Goal: Transaction & Acquisition: Download file/media

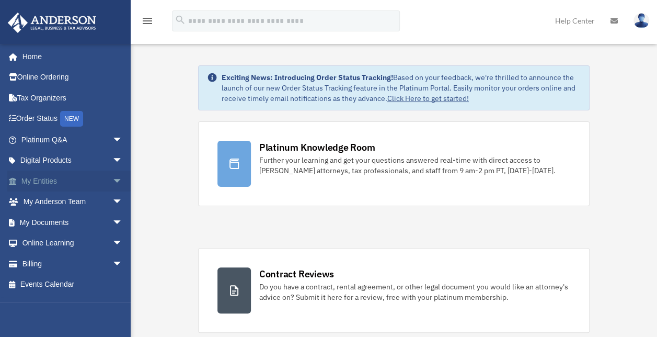
click at [112, 183] on span "arrow_drop_down" at bounding box center [122, 180] width 21 height 21
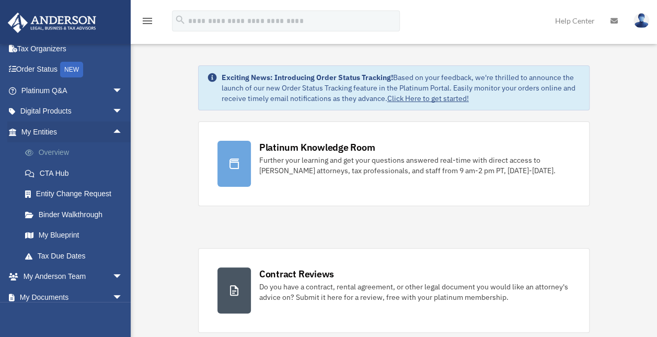
scroll to position [49, 0]
click at [96, 274] on link "My Anderson Team arrow_drop_down" at bounding box center [72, 276] width 131 height 21
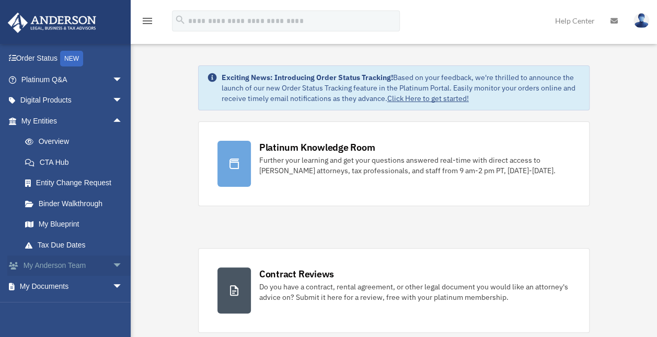
scroll to position [60, 0]
click at [96, 274] on link "My Anderson Team arrow_drop_down" at bounding box center [72, 266] width 131 height 21
click at [92, 291] on link "My Documents arrow_drop_down" at bounding box center [72, 286] width 131 height 21
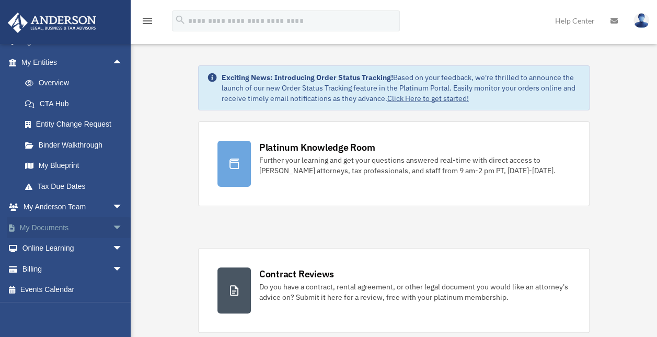
click at [112, 228] on span "arrow_drop_down" at bounding box center [122, 227] width 21 height 21
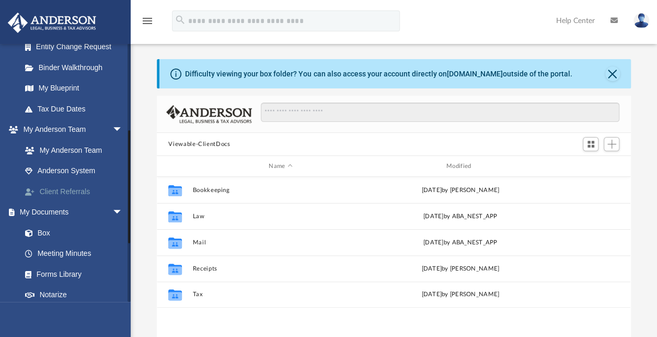
scroll to position [229, 465]
click at [48, 229] on link "Box" at bounding box center [77, 232] width 124 height 21
click at [42, 235] on link "Box" at bounding box center [77, 232] width 124 height 21
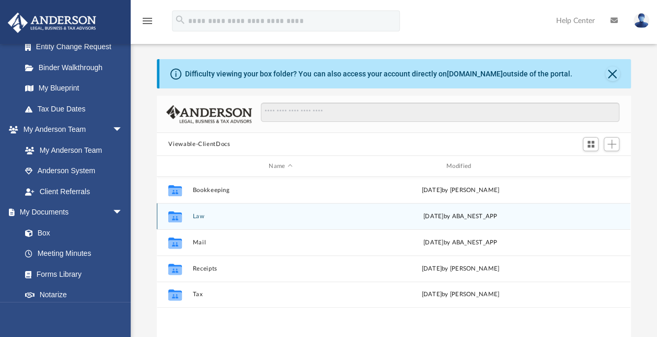
scroll to position [69, 0]
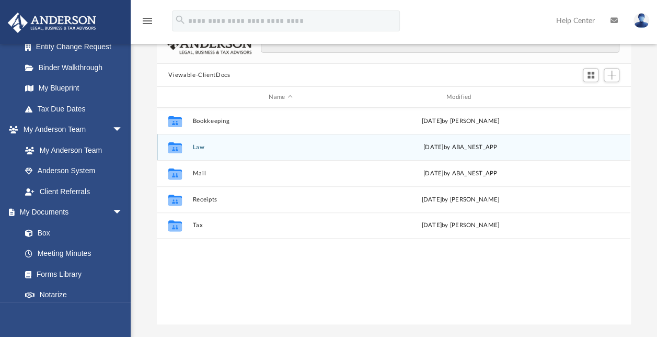
click at [192, 142] on div "Collaborated Folder Law [DATE] by ABA_NEST_APP" at bounding box center [393, 147] width 473 height 26
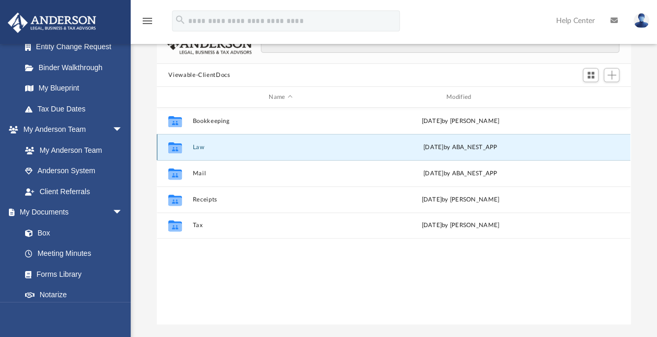
click at [196, 148] on button "Law" at bounding box center [281, 147] width 176 height 7
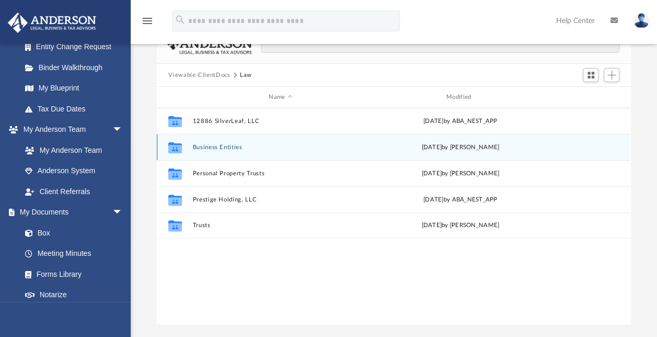
click at [229, 149] on button "Business Entities" at bounding box center [281, 147] width 176 height 7
click at [227, 143] on div "Collaborated Folder OH 3856 Rental, LLC [DATE] by [PERSON_NAME]" at bounding box center [393, 147] width 473 height 26
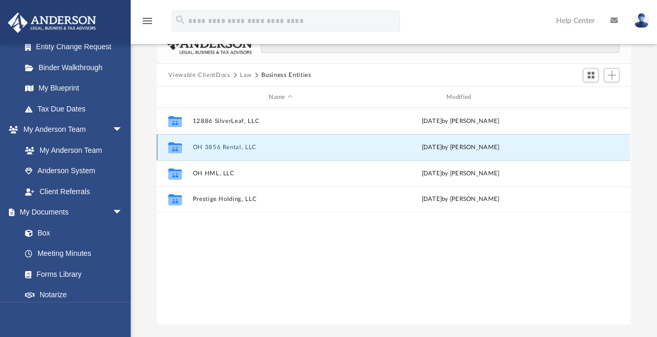
click at [227, 149] on button "OH 3856 Rental, LLC" at bounding box center [281, 147] width 176 height 7
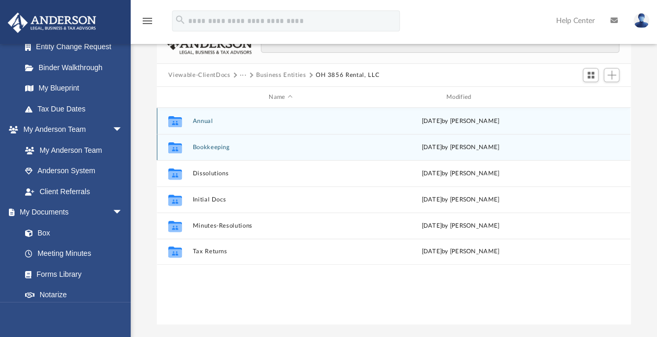
scroll to position [61, 0]
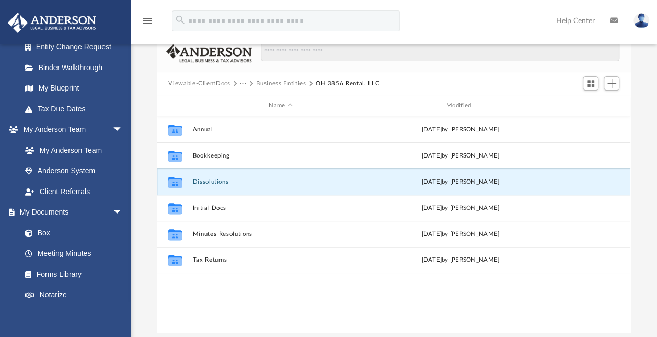
click at [202, 179] on button "Dissolutions" at bounding box center [281, 181] width 176 height 7
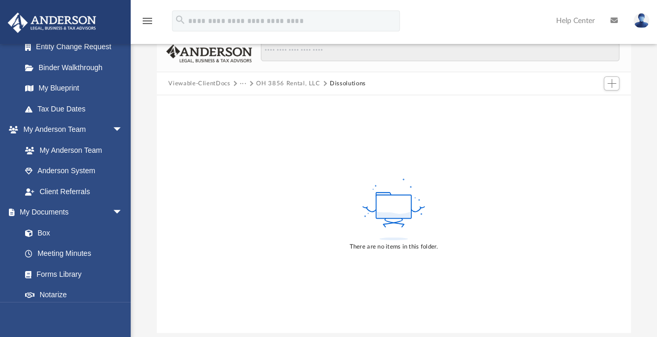
click at [281, 82] on button "OH 3856 Rental, LLC" at bounding box center [288, 83] width 64 height 9
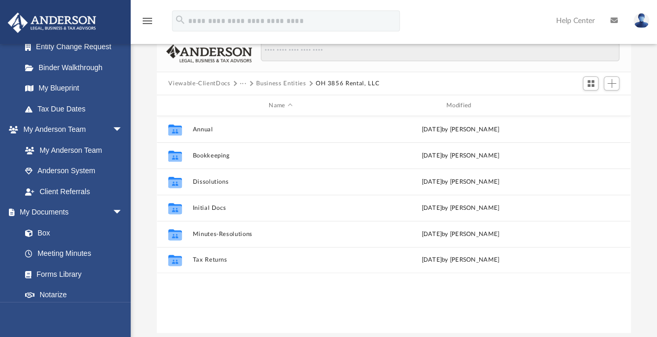
scroll to position [229, 465]
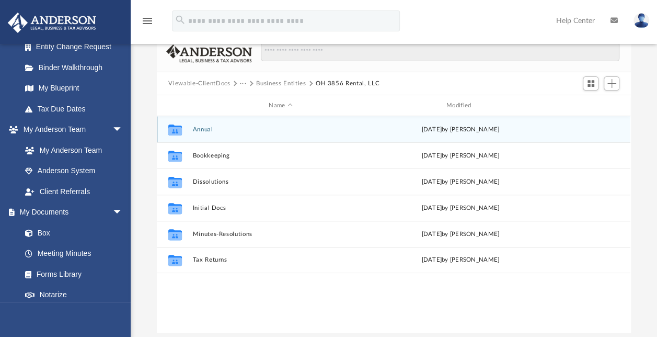
click at [208, 126] on button "Annual" at bounding box center [281, 129] width 176 height 7
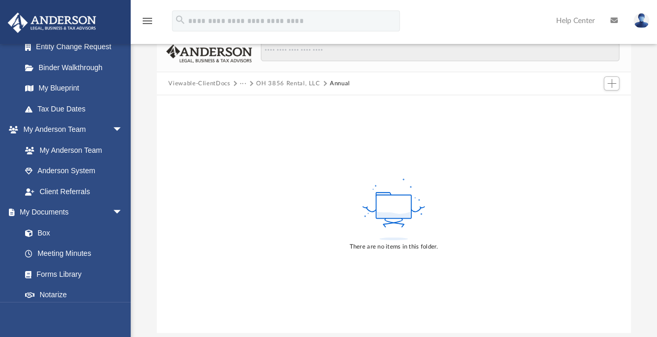
click at [296, 79] on button "OH 3856 Rental, LLC" at bounding box center [288, 83] width 64 height 9
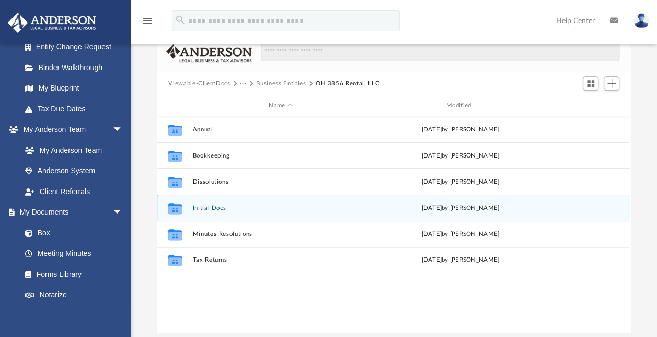
click at [195, 209] on button "Initial Docs" at bounding box center [281, 207] width 176 height 7
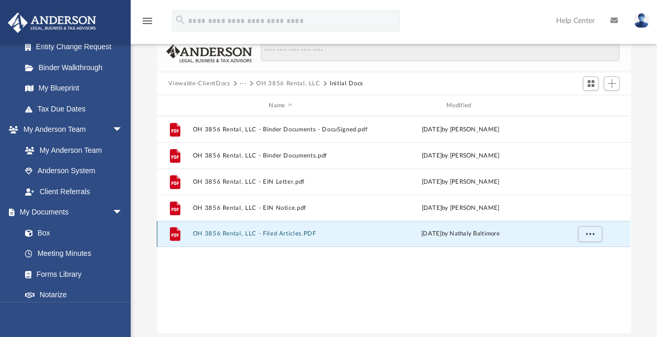
click at [216, 234] on button "OH 3856 Rental, LLC - Filed Articles.PDF" at bounding box center [281, 233] width 176 height 7
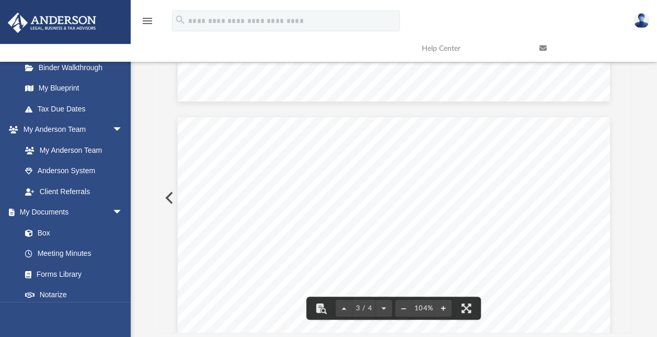
scroll to position [1171, 0]
click at [170, 195] on button "Preview" at bounding box center [168, 197] width 23 height 29
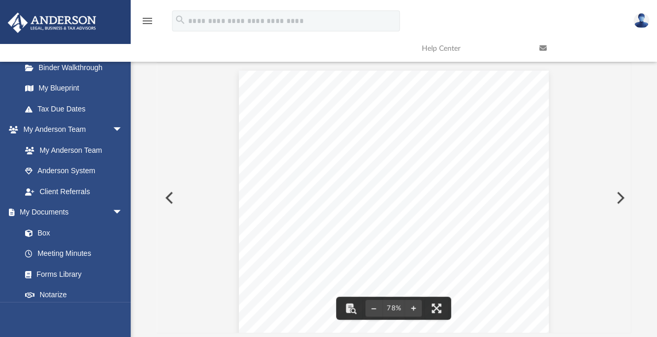
scroll to position [0, 0]
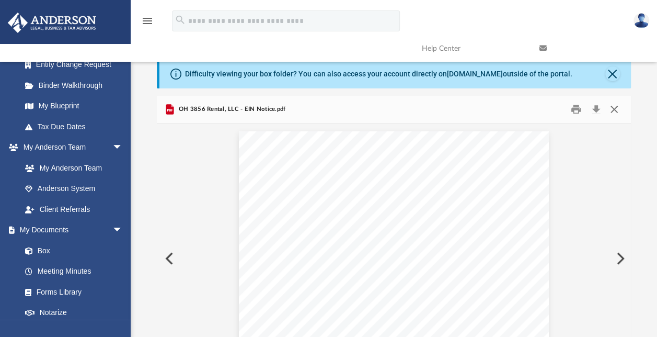
click at [614, 106] on button "Close" at bounding box center [614, 109] width 19 height 16
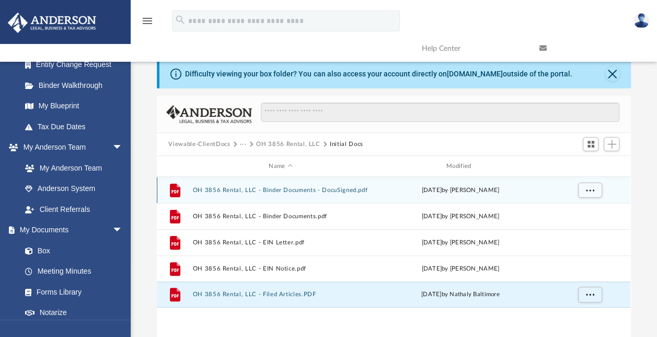
click at [216, 191] on button "OH 3856 Rental, LLC - Binder Documents - DocuSigned.pdf" at bounding box center [281, 190] width 176 height 7
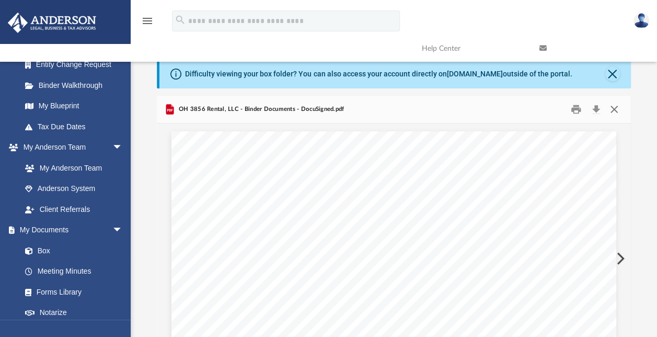
click at [614, 102] on button "Close" at bounding box center [614, 109] width 19 height 16
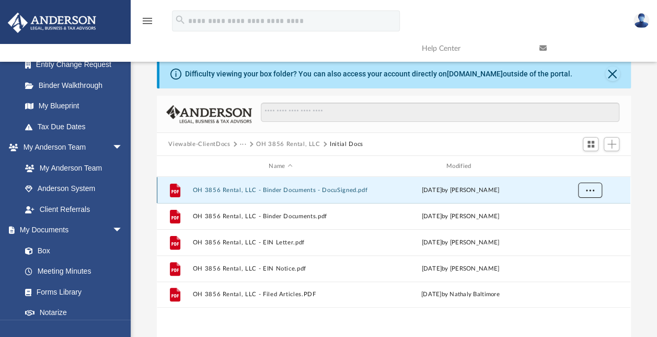
click at [593, 187] on span "More options" at bounding box center [590, 190] width 8 height 6
click at [584, 226] on li "Download" at bounding box center [580, 227] width 30 height 11
